Goal: Task Accomplishment & Management: Complete application form

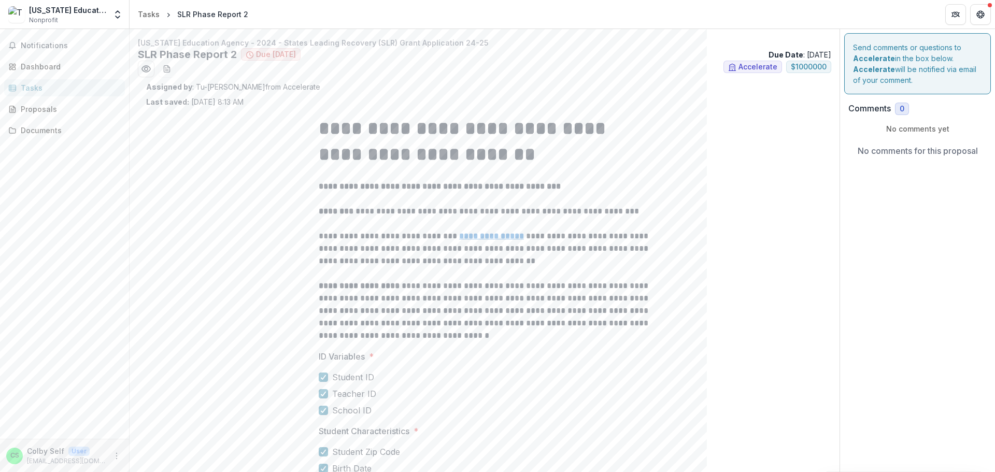
scroll to position [1640, 0]
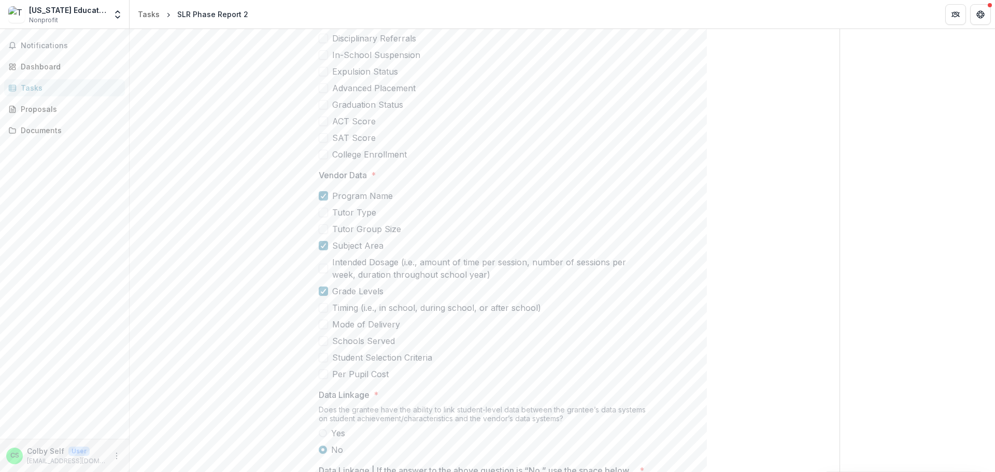
scroll to position [1122, 0]
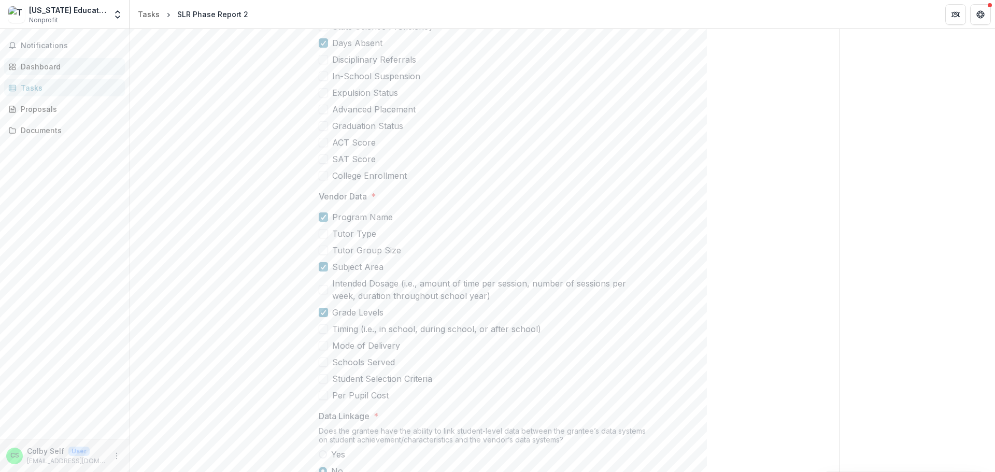
click at [37, 66] on div "Dashboard" at bounding box center [69, 66] width 96 height 11
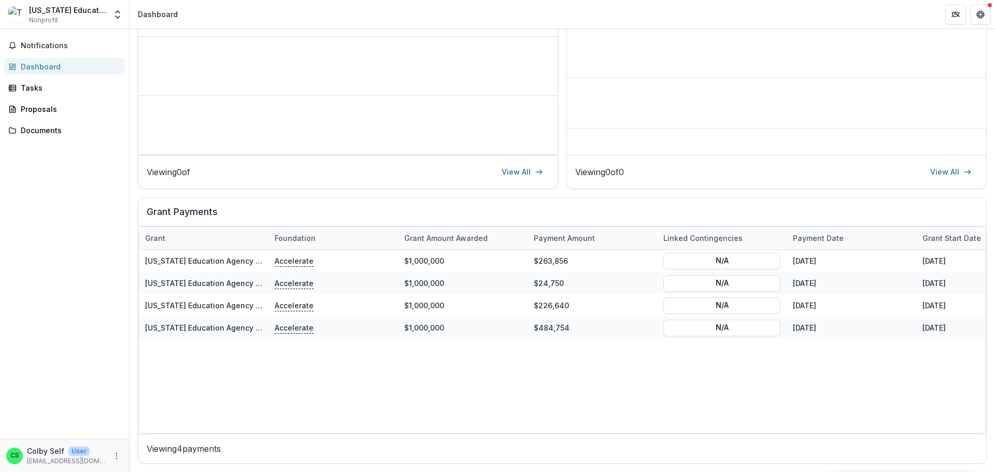
scroll to position [187, 0]
click at [33, 87] on div "Tasks" at bounding box center [69, 87] width 96 height 11
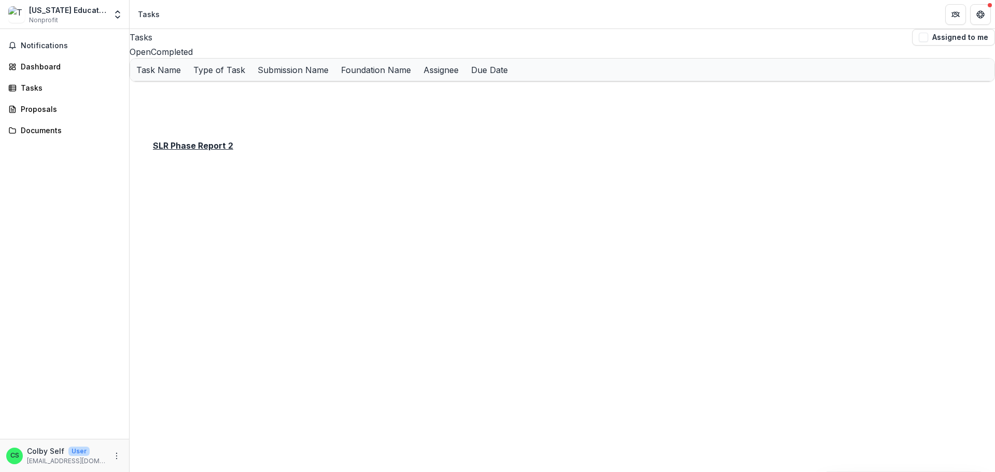
click at [172, 97] on u "SLR Phase Report 2" at bounding box center [172, 92] width 73 height 9
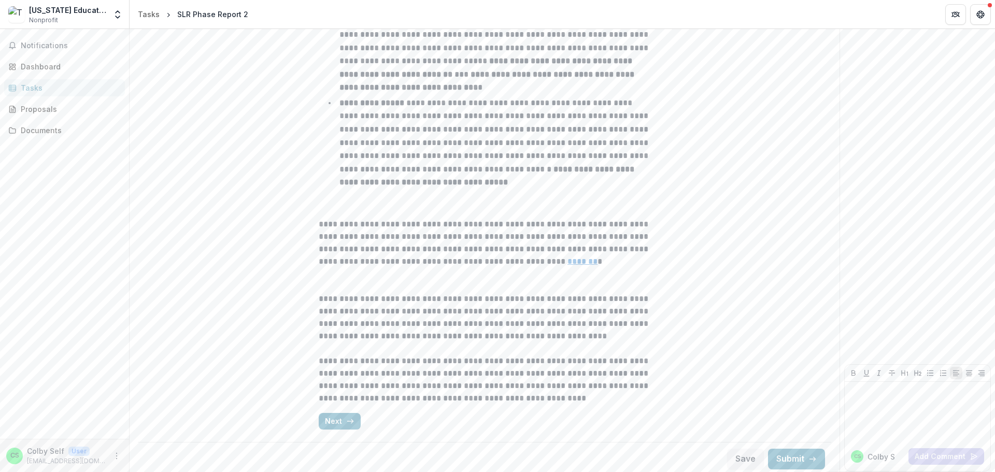
scroll to position [471, 0]
click at [343, 416] on button "Next" at bounding box center [340, 417] width 42 height 17
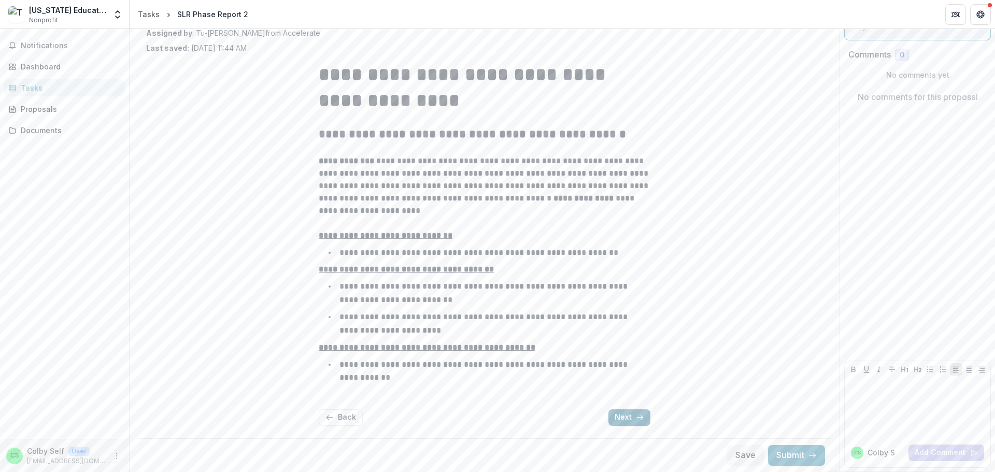
click at [632, 416] on button "Next" at bounding box center [629, 417] width 42 height 17
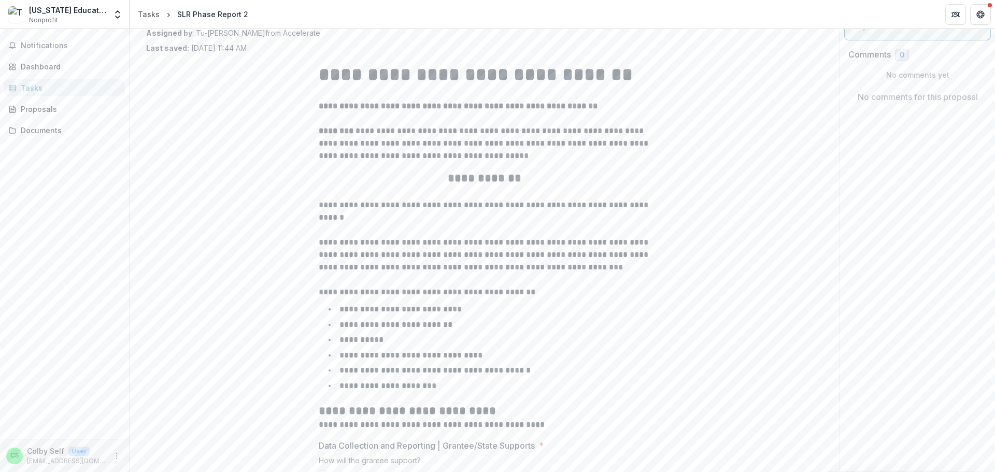
scroll to position [3437, 0]
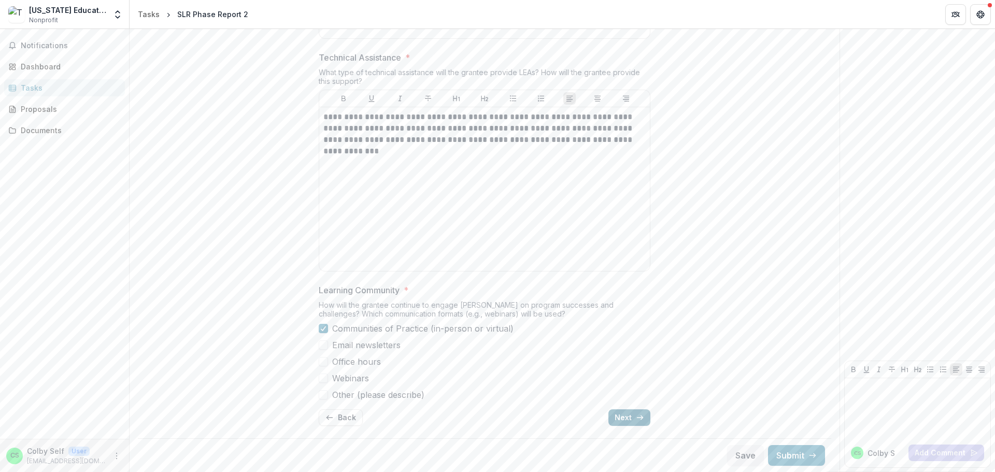
click at [628, 414] on button "Next" at bounding box center [629, 417] width 42 height 17
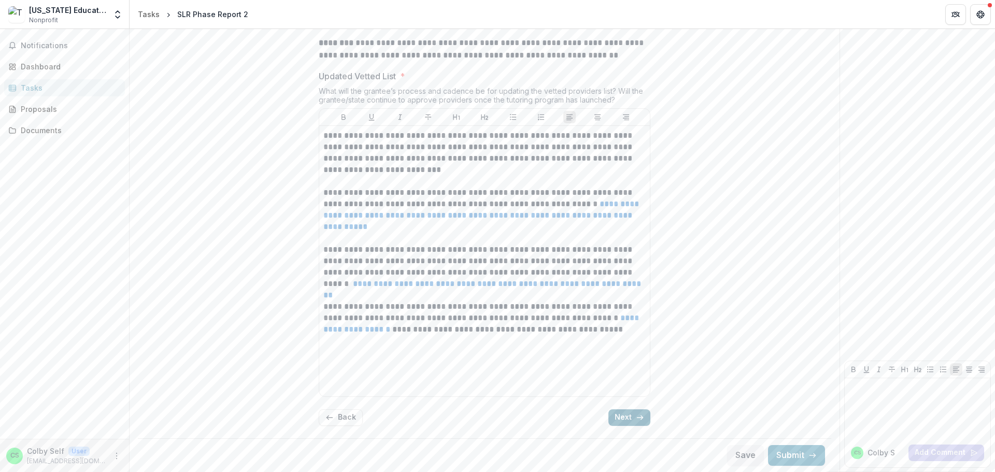
scroll to position [646, 0]
click at [627, 419] on button "Next" at bounding box center [629, 417] width 42 height 17
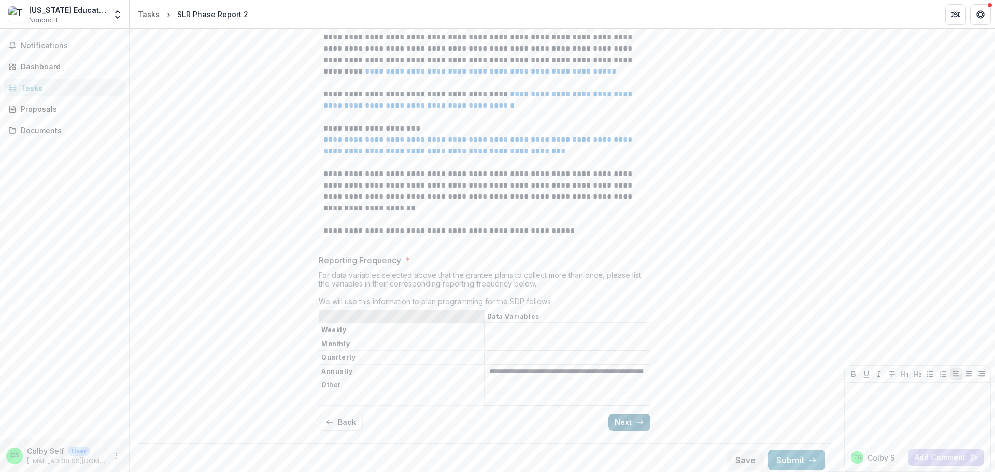
click at [628, 417] on button "Next" at bounding box center [629, 422] width 42 height 17
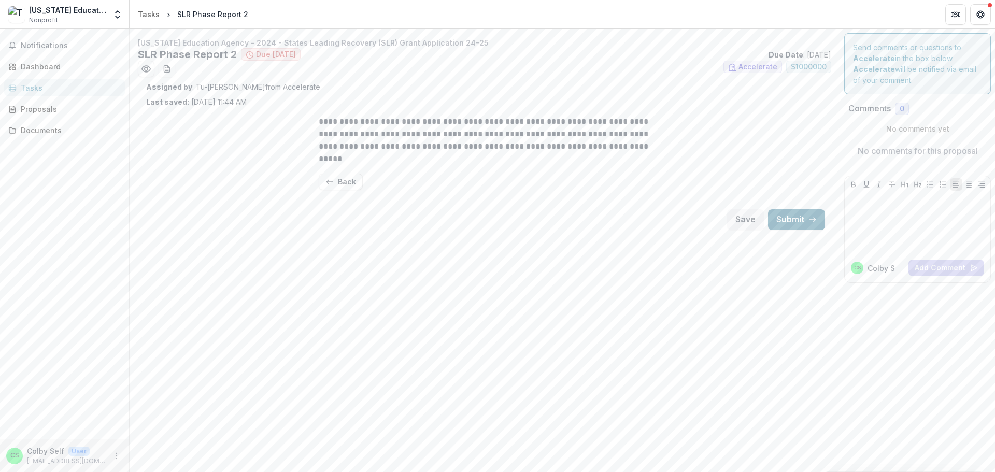
click at [799, 220] on button "Submit" at bounding box center [796, 219] width 57 height 21
